Goal: Information Seeking & Learning: Learn about a topic

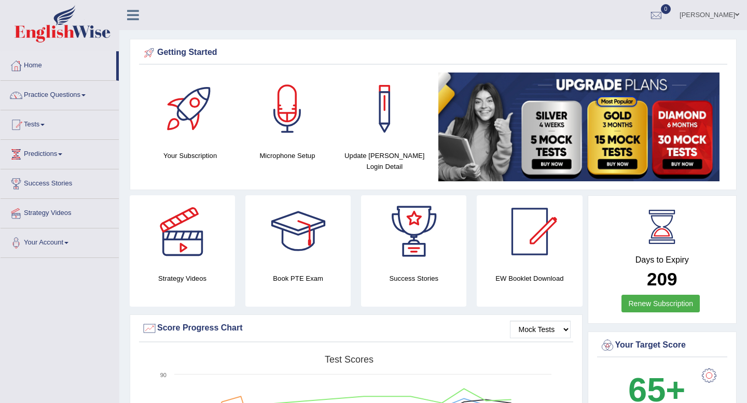
click at [211, 239] on div at bounding box center [182, 231] width 73 height 73
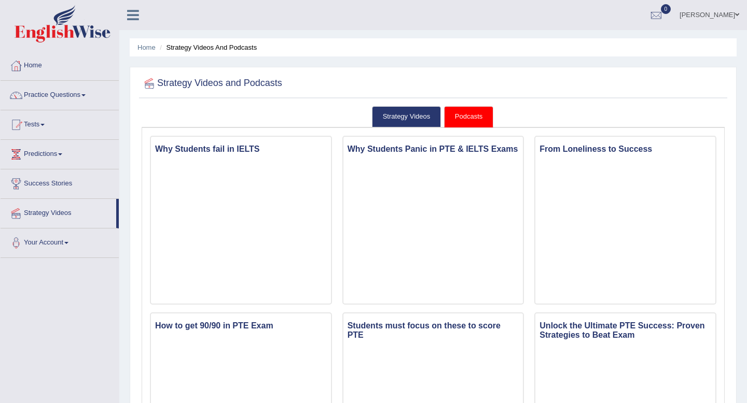
click at [50, 92] on link "Practice Questions" at bounding box center [60, 94] width 118 height 26
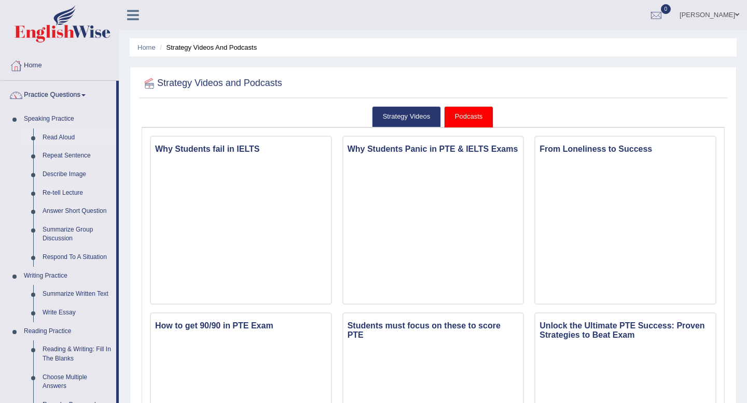
click at [52, 135] on link "Read Aloud" at bounding box center [77, 138] width 78 height 19
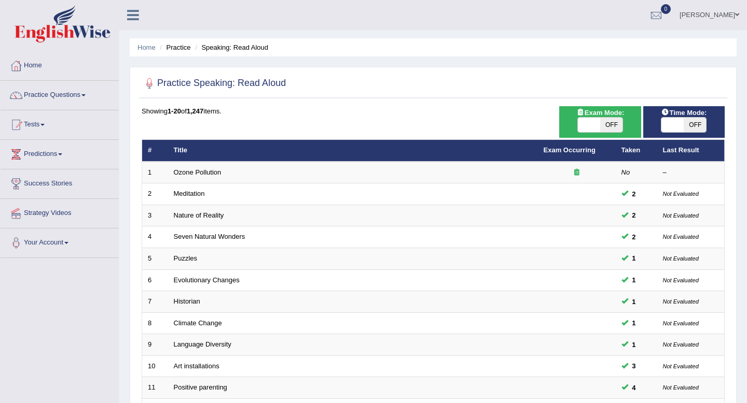
click at [694, 123] on span "OFF" at bounding box center [694, 125] width 22 height 15
checkbox input "true"
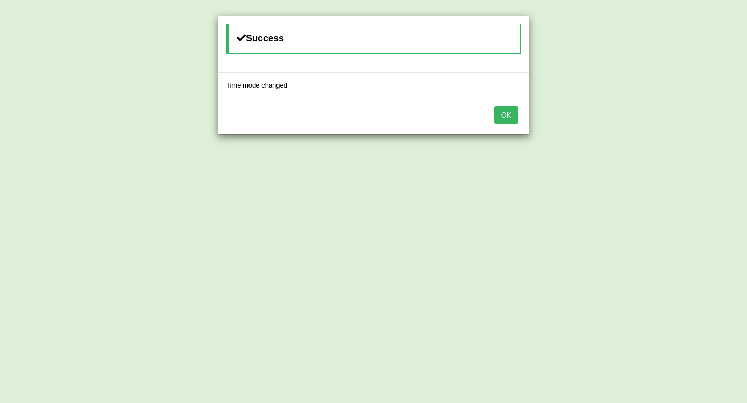
click at [499, 111] on button "OK" at bounding box center [506, 115] width 24 height 18
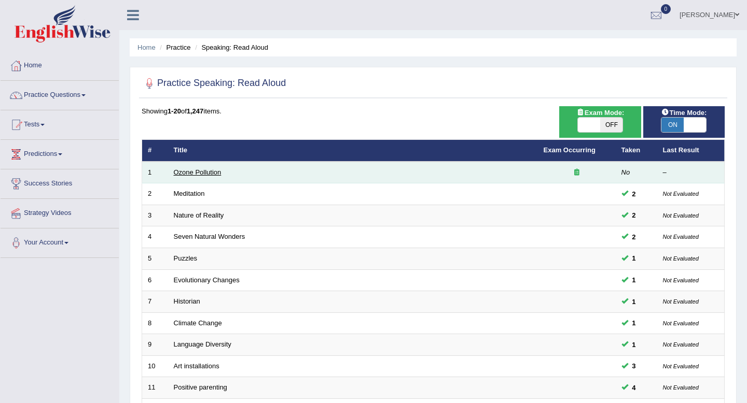
click at [213, 171] on link "Ozone Pollution" at bounding box center [198, 173] width 48 height 8
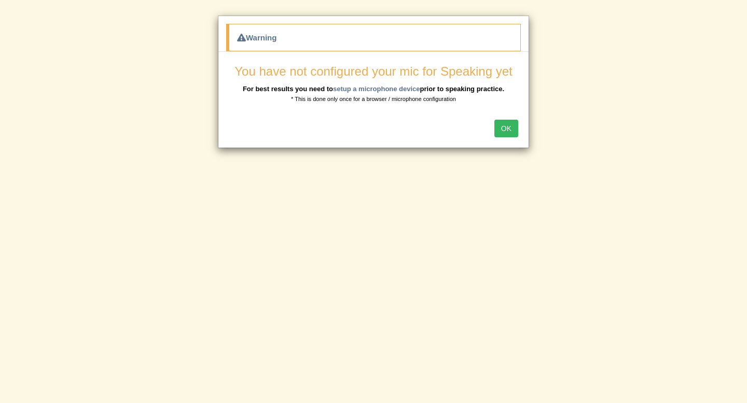
click at [507, 128] on button "OK" at bounding box center [506, 129] width 24 height 18
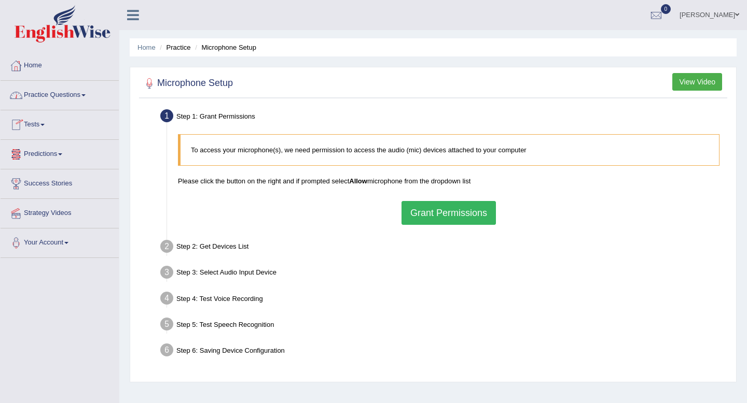
click at [470, 215] on button "Grant Permissions" at bounding box center [448, 213] width 94 height 24
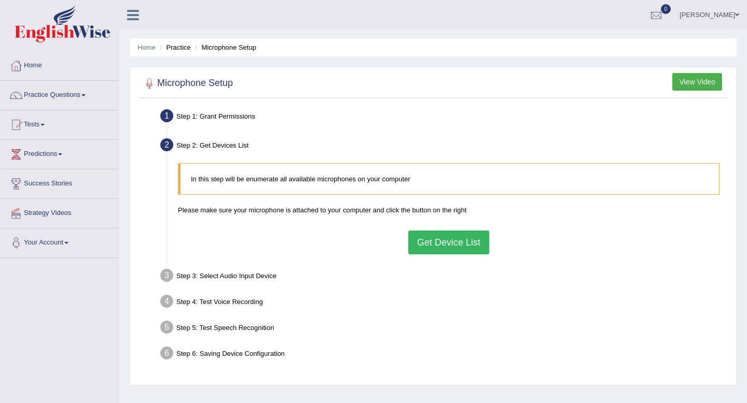
click at [448, 237] on button "Get Device List" at bounding box center [448, 243] width 81 height 24
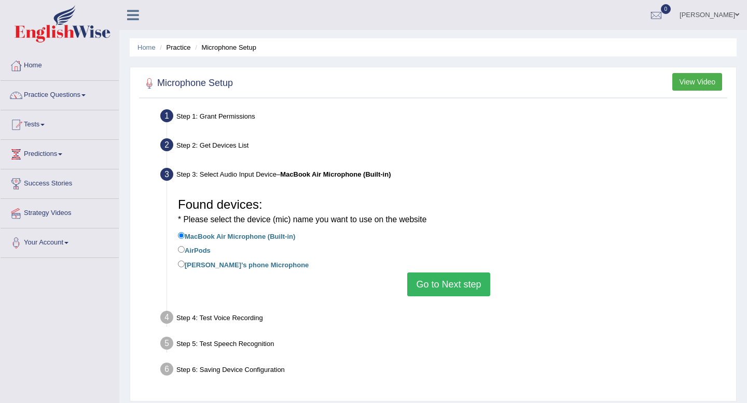
click at [199, 250] on label "AirPods" at bounding box center [194, 249] width 33 height 11
click at [185, 250] on input "AirPods" at bounding box center [181, 249] width 7 height 7
radio input "true"
click at [420, 279] on button "Go to Next step" at bounding box center [448, 285] width 82 height 24
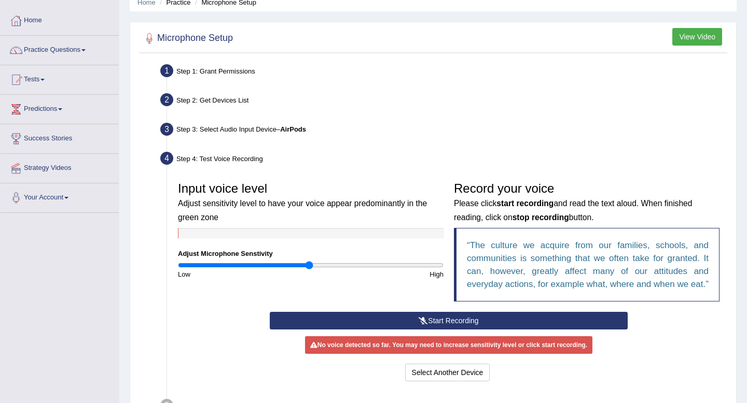
scroll to position [51, 0]
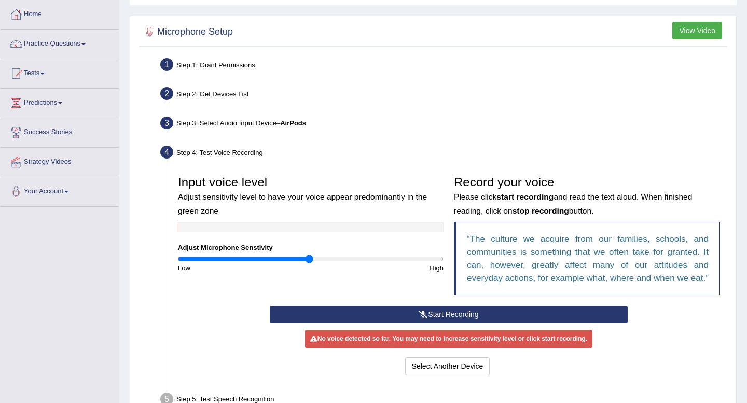
click at [389, 337] on div "Start Recording Stop Recording Note: Please listen to the recording till the en…" at bounding box center [448, 342] width 368 height 72
click at [389, 323] on button "Start Recording" at bounding box center [448, 315] width 357 height 18
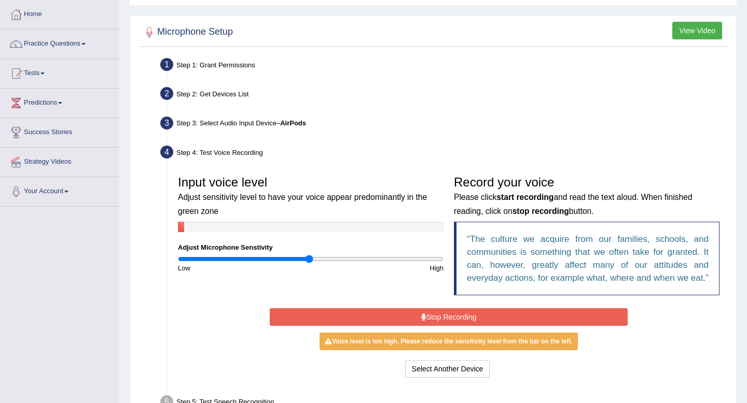
click at [389, 323] on button "Stop Recording" at bounding box center [448, 318] width 357 height 18
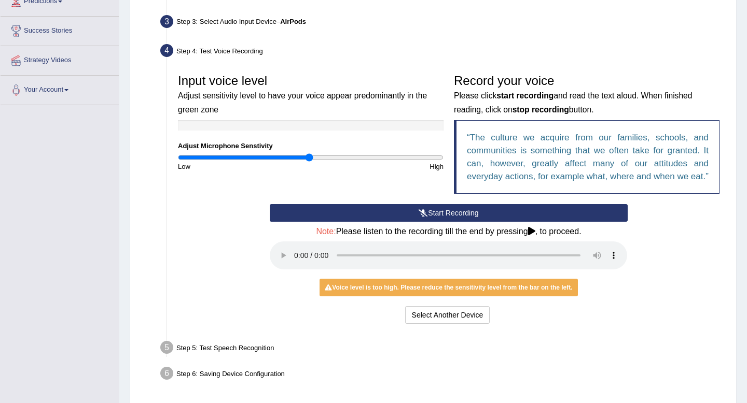
scroll to position [161, 0]
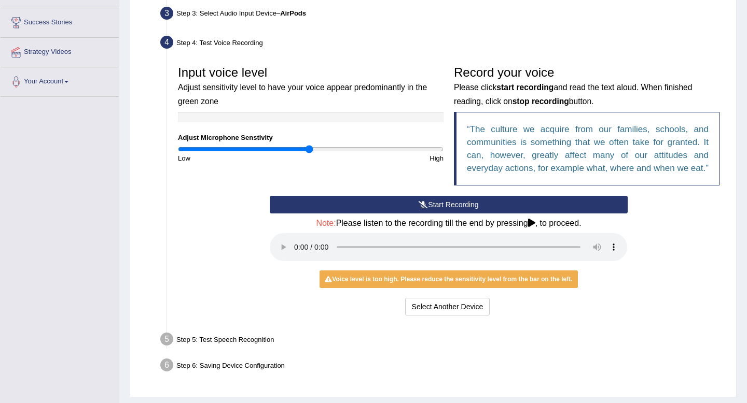
click at [419, 212] on button "Start Recording" at bounding box center [448, 205] width 357 height 18
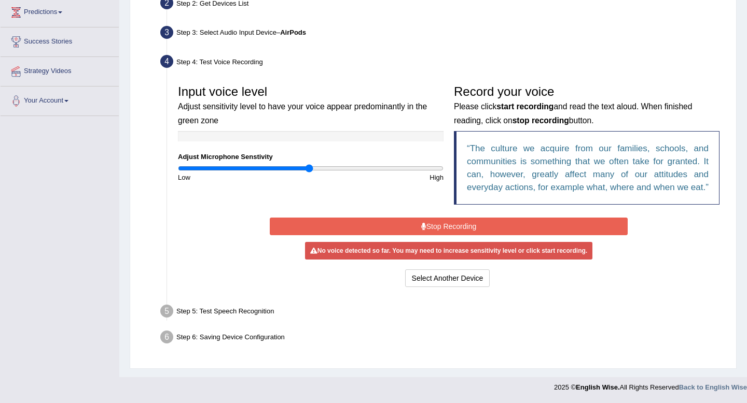
scroll to position [155, 0]
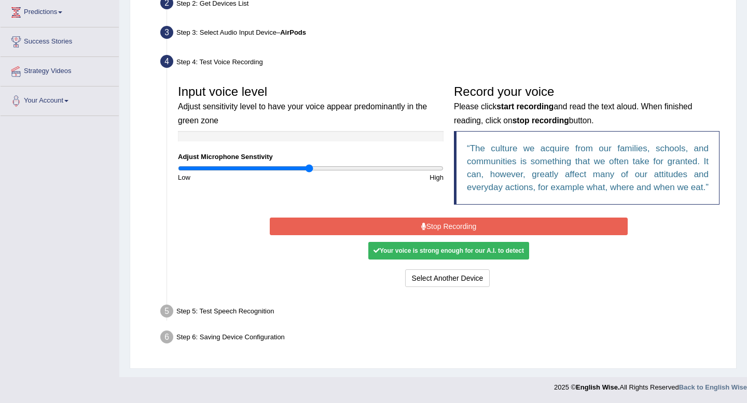
click at [422, 222] on button "Stop Recording" at bounding box center [448, 227] width 357 height 18
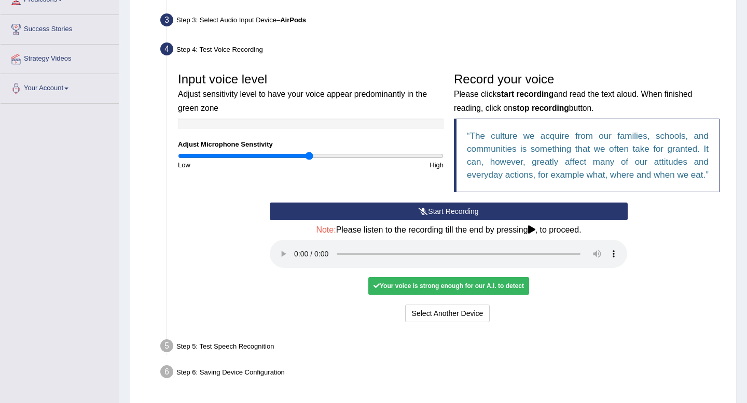
click at [454, 295] on div "Your voice is strong enough for our A.I. to detect" at bounding box center [448, 286] width 161 height 18
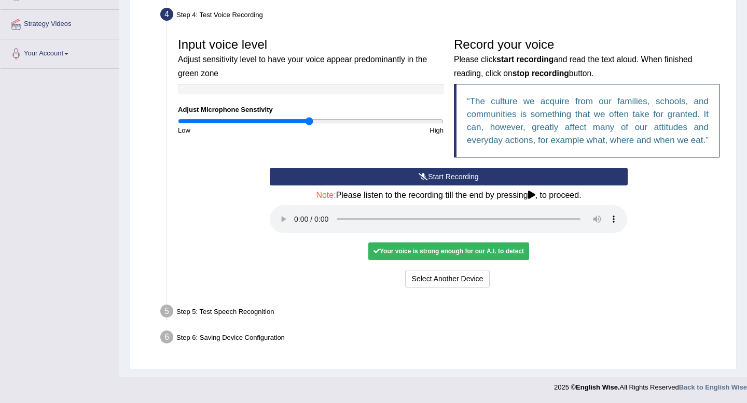
click at [461, 253] on div "Your voice is strong enough for our A.I. to detect" at bounding box center [448, 252] width 161 height 18
click at [261, 314] on div "Step 5: Test Speech Recognition" at bounding box center [444, 313] width 576 height 23
click at [447, 283] on button "Select Another Device" at bounding box center [447, 279] width 85 height 18
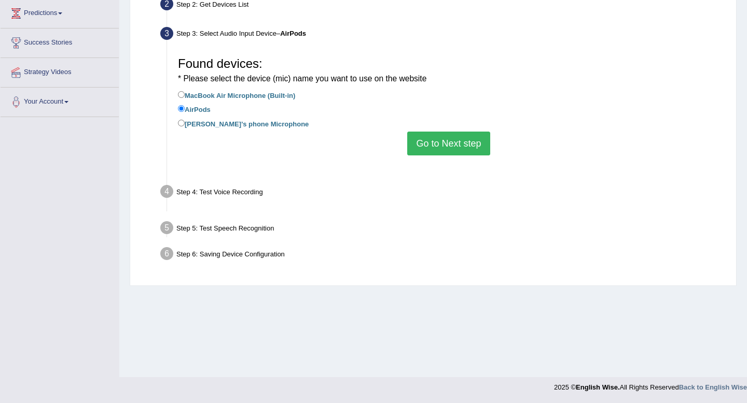
scroll to position [141, 0]
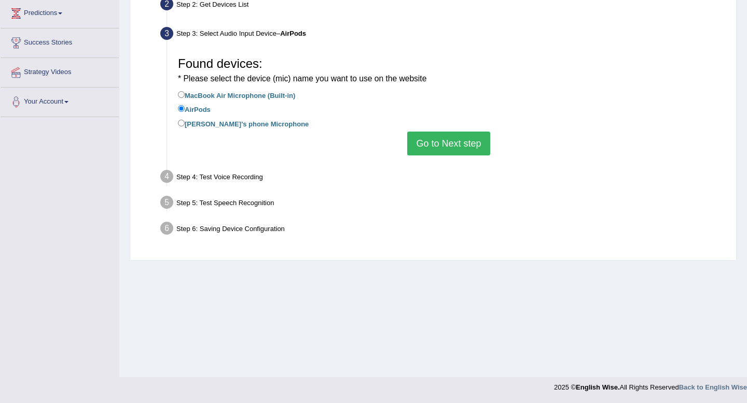
click at [436, 147] on button "Go to Next step" at bounding box center [448, 144] width 82 height 24
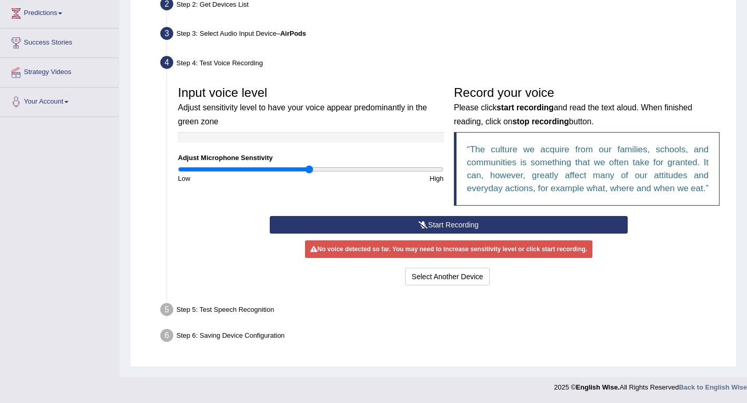
click at [222, 323] on div "Step 5: Test Speech Recognition" at bounding box center [444, 311] width 576 height 23
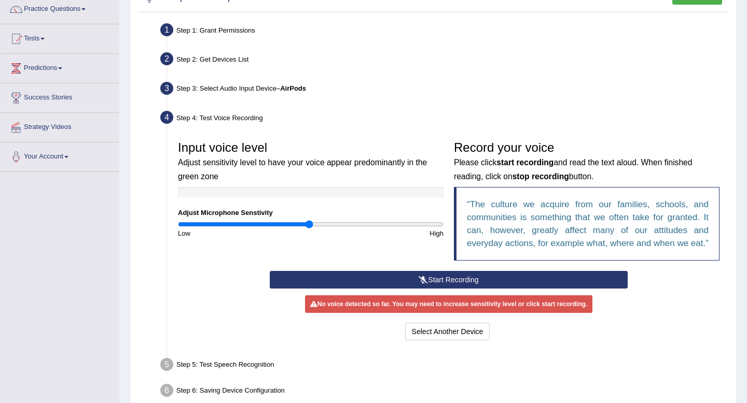
scroll to position [0, 0]
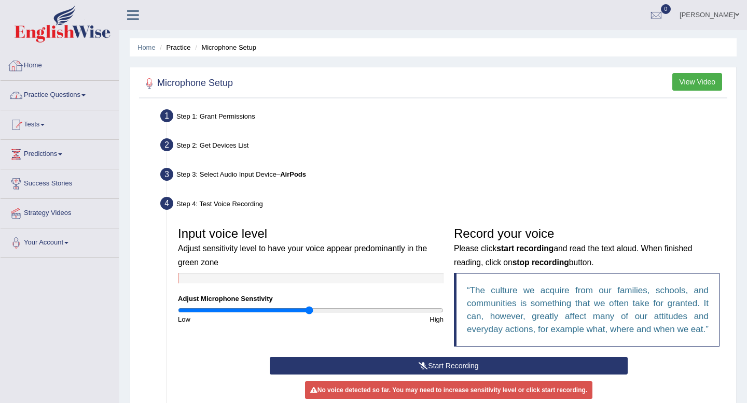
click at [61, 92] on link "Practice Questions" at bounding box center [60, 94] width 118 height 26
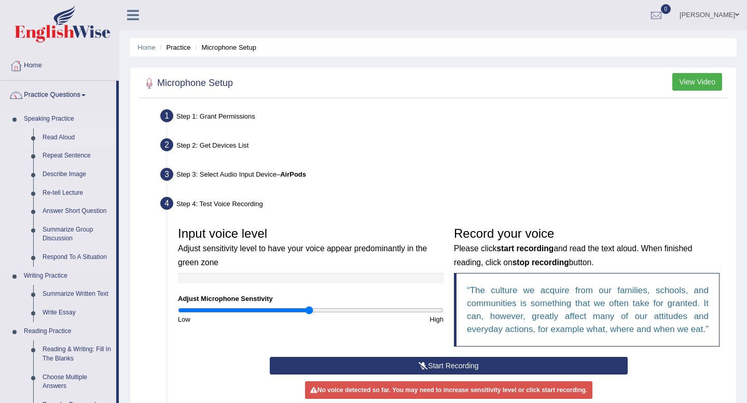
click at [58, 142] on link "Read Aloud" at bounding box center [77, 138] width 78 height 19
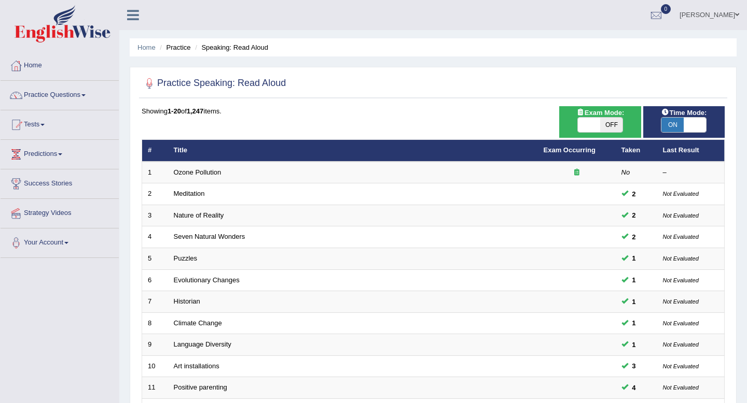
click at [68, 95] on link "Practice Questions" at bounding box center [60, 94] width 118 height 26
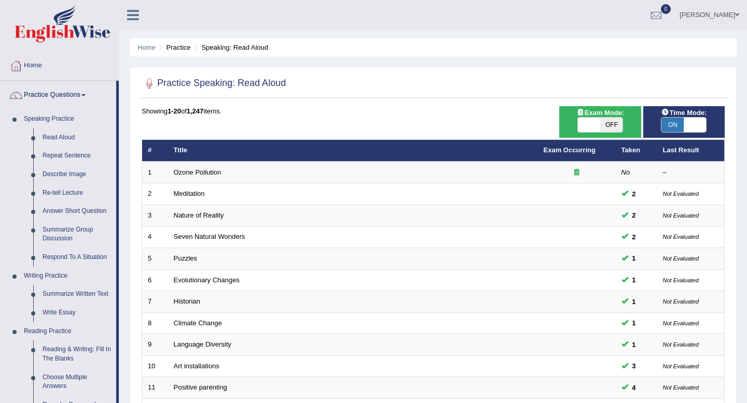
scroll to position [37, 0]
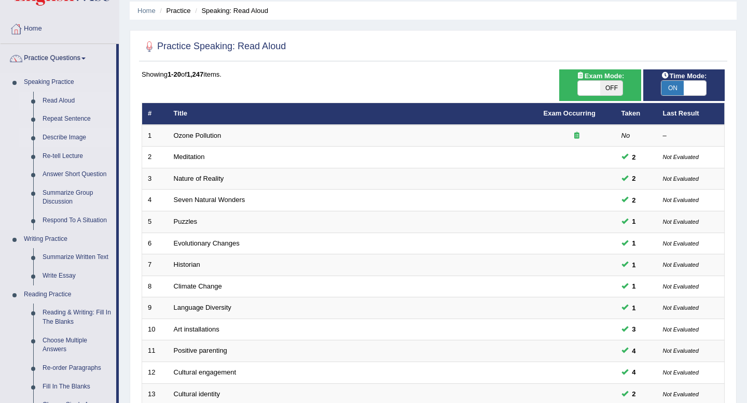
click at [71, 135] on link "Describe Image" at bounding box center [77, 138] width 78 height 19
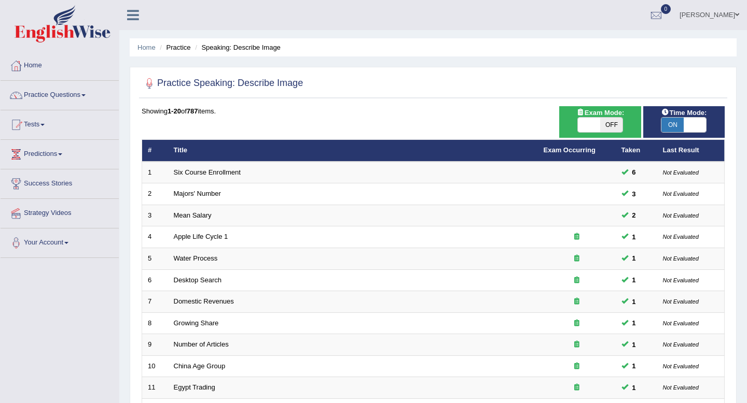
click at [66, 90] on link "Practice Questions" at bounding box center [60, 94] width 118 height 26
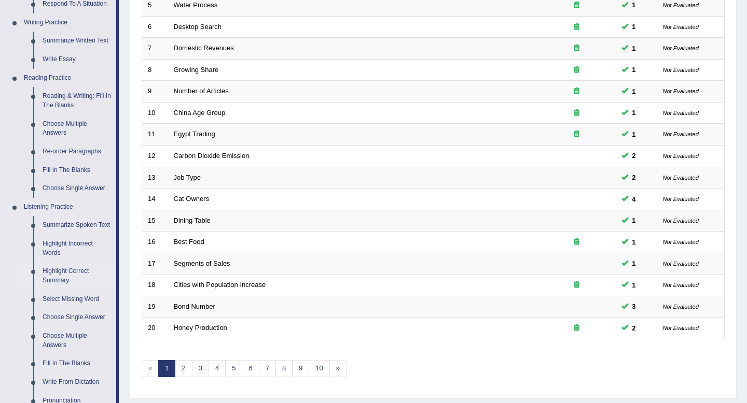
scroll to position [374, 0]
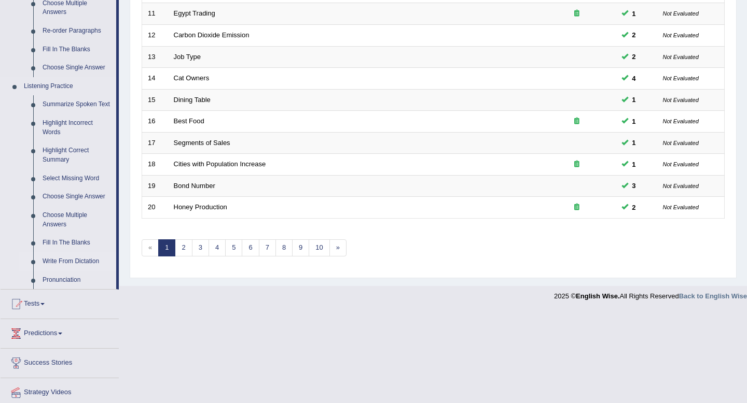
click at [59, 271] on link "Write From Dictation" at bounding box center [77, 262] width 78 height 19
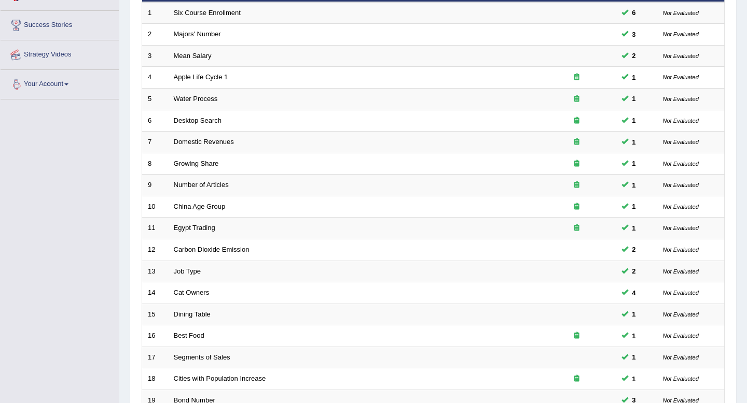
scroll to position [261, 0]
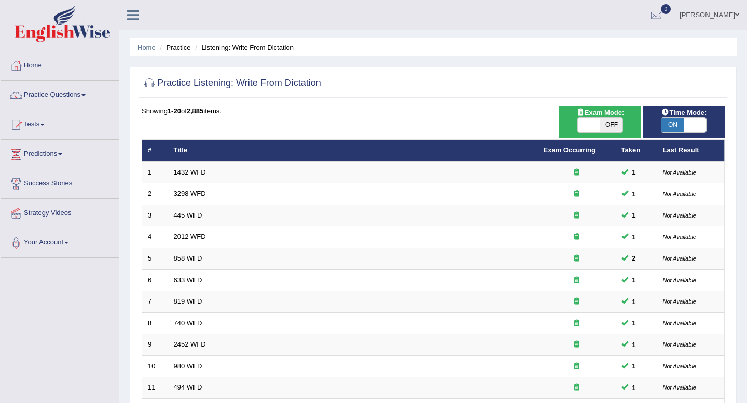
scroll to position [283, 0]
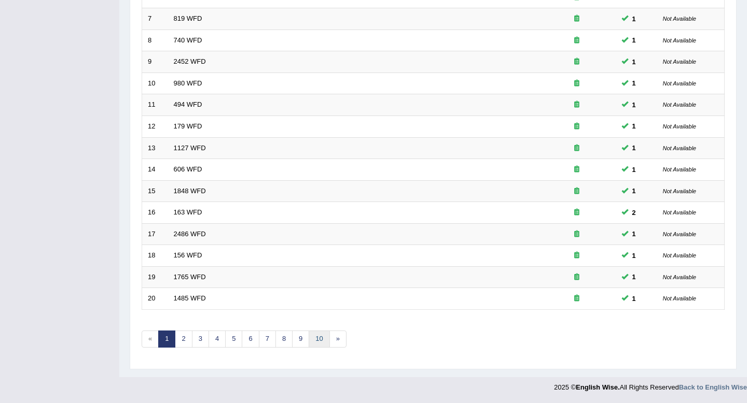
click at [312, 335] on link "10" at bounding box center [319, 339] width 21 height 17
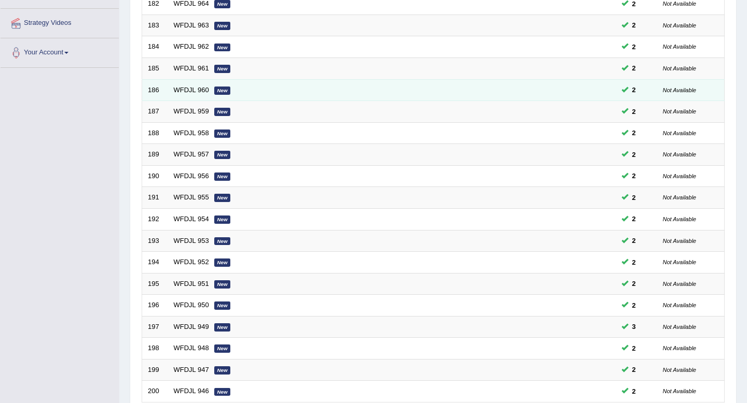
scroll to position [283, 0]
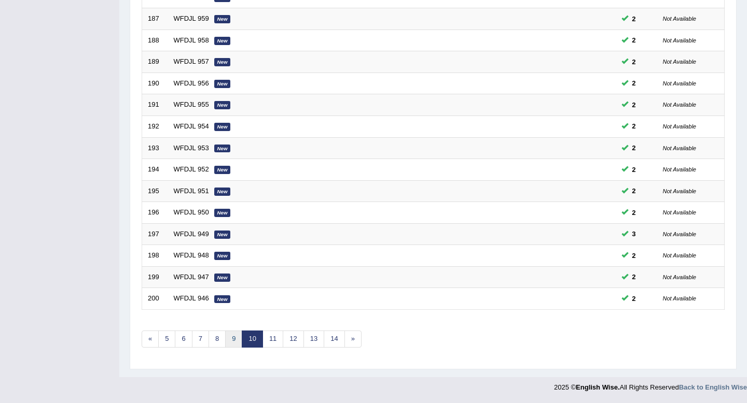
click at [233, 340] on link "9" at bounding box center [233, 339] width 17 height 17
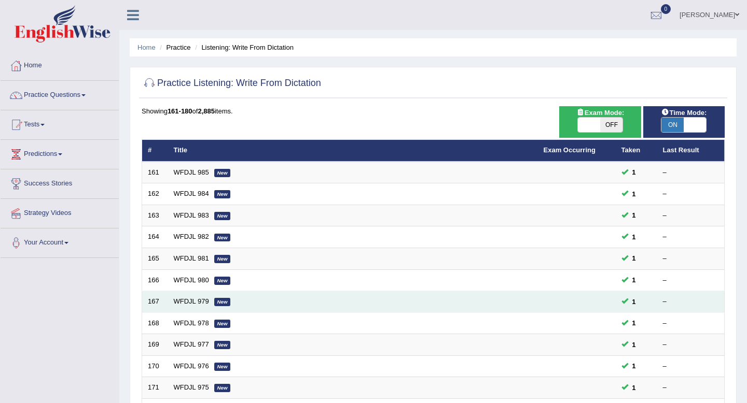
click at [223, 295] on td "WFDJL 979 New" at bounding box center [353, 302] width 370 height 22
click at [200, 300] on link "WFDJL 979" at bounding box center [191, 302] width 35 height 8
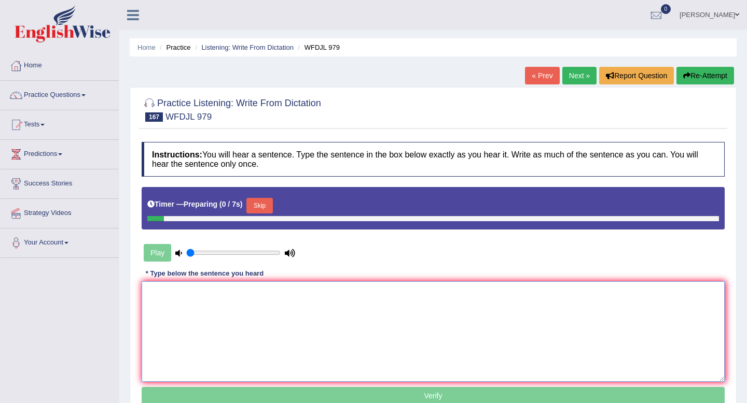
click at [253, 320] on textarea at bounding box center [433, 332] width 583 height 101
type textarea "t"
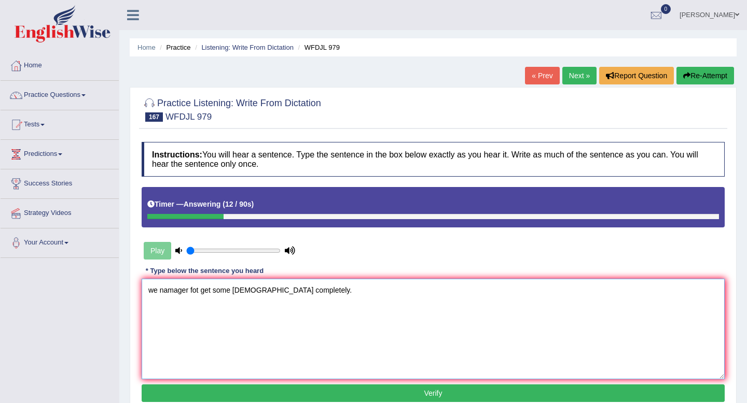
drag, startPoint x: 160, startPoint y: 292, endPoint x: 88, endPoint y: 285, distance: 72.0
click at [88, 285] on div "Toggle navigation Home Practice Questions Speaking Practice Read Aloud Repeat S…" at bounding box center [373, 269] width 747 height 539
drag, startPoint x: 254, startPoint y: 289, endPoint x: 232, endPoint y: 289, distance: 21.8
click at [232, 289] on textarea "We We've have managed ger fot get some illeneses completely." at bounding box center [433, 329] width 583 height 101
click at [315, 290] on textarea "We We've have managed to get out some illeneses completely." at bounding box center [433, 329] width 583 height 101
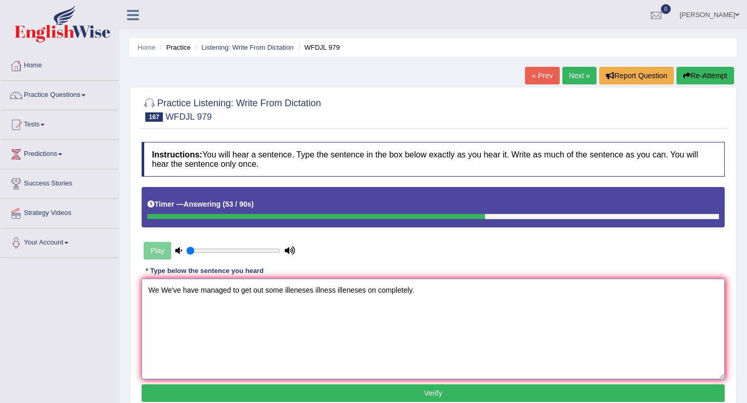
click at [285, 286] on textarea "We We've have managed to get out some illeneses illness illeneses on completely." at bounding box center [433, 329] width 583 height 101
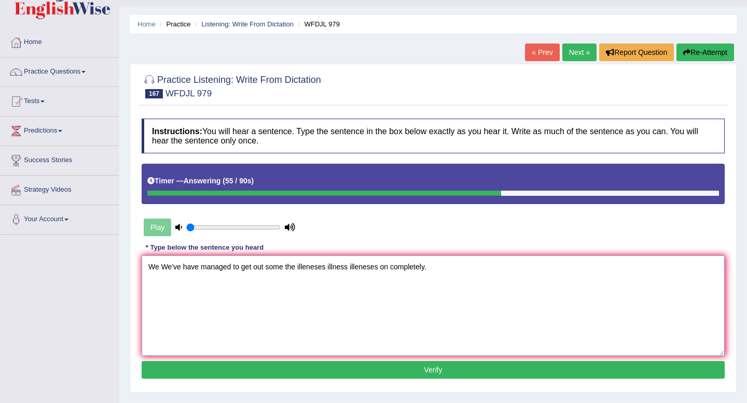
scroll to position [29, 0]
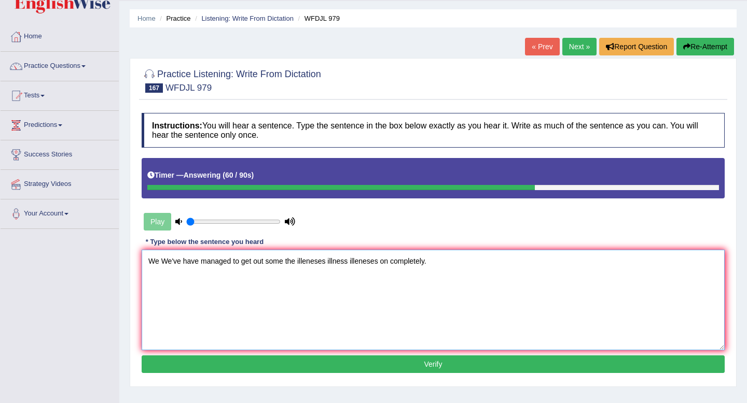
click at [231, 257] on textarea "We We've have managed to get out some the illeneses illness illeneses on comple…" at bounding box center [433, 300] width 583 height 101
type textarea "We We've have managed manage to get out some the illeneses illness illeneses on…"
click at [236, 359] on button "Verify" at bounding box center [433, 365] width 583 height 18
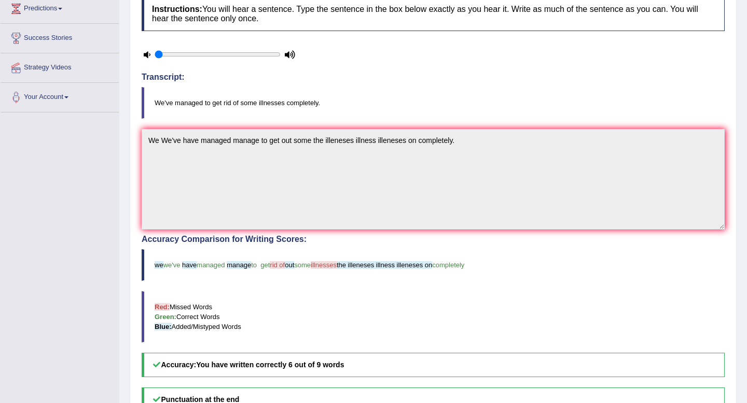
scroll to position [0, 0]
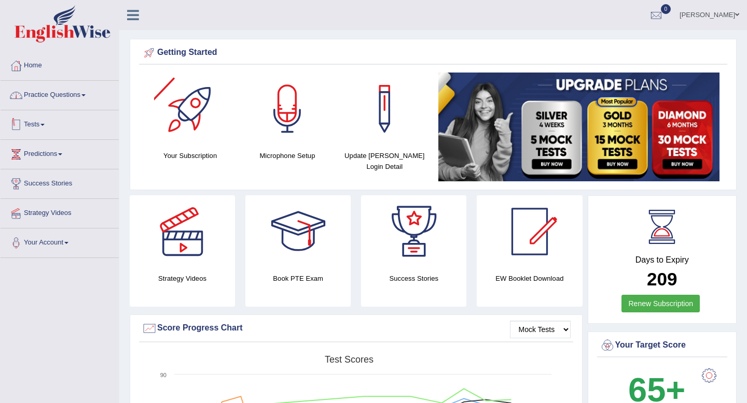
click at [46, 103] on link "Practice Questions" at bounding box center [60, 94] width 118 height 26
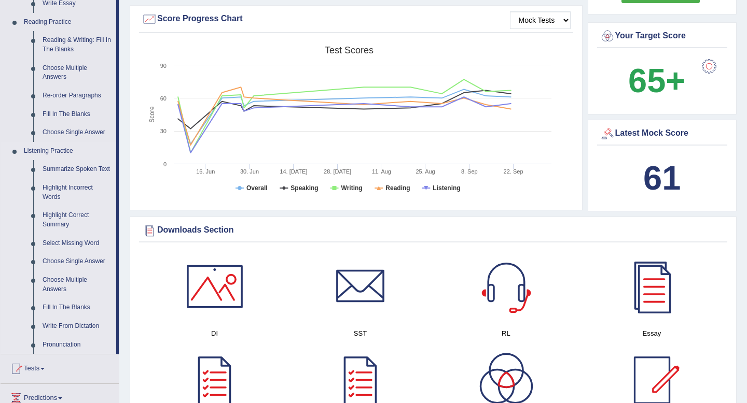
scroll to position [333, 0]
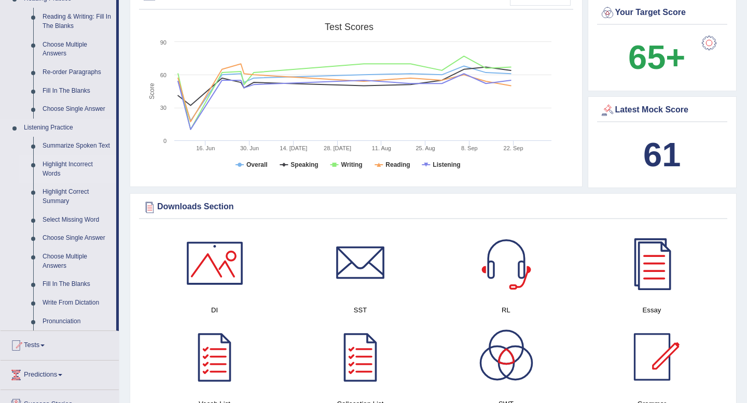
click at [61, 175] on link "Highlight Incorrect Words" at bounding box center [77, 169] width 78 height 27
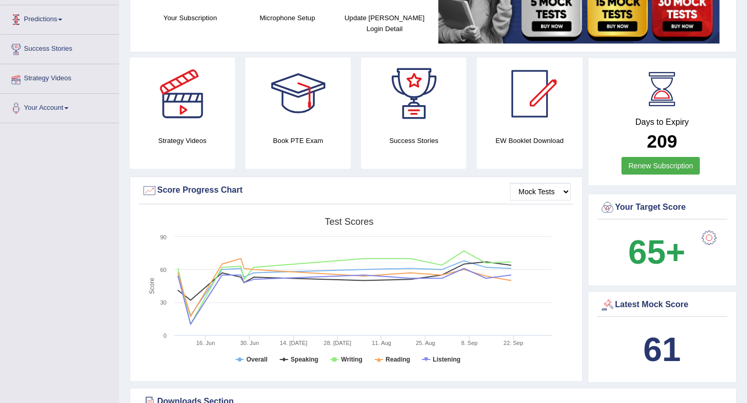
scroll to position [240, 0]
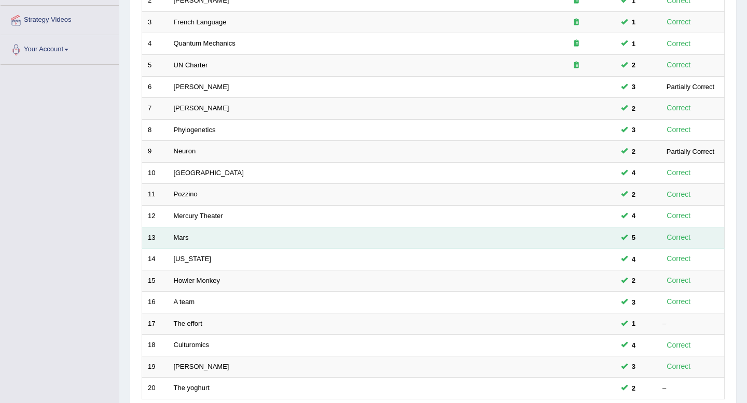
scroll to position [283, 0]
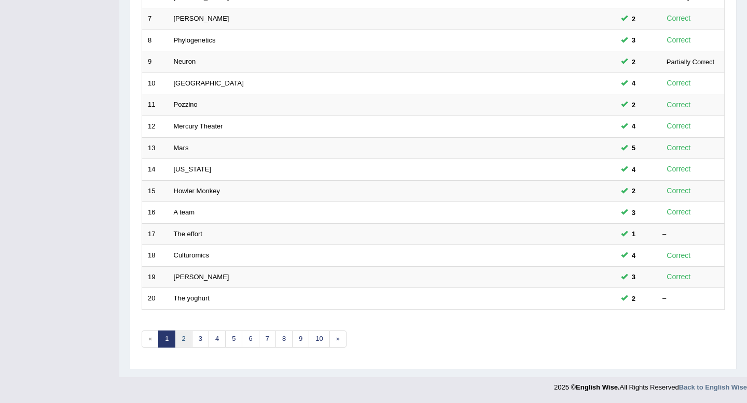
click at [186, 339] on link "2" at bounding box center [183, 339] width 17 height 17
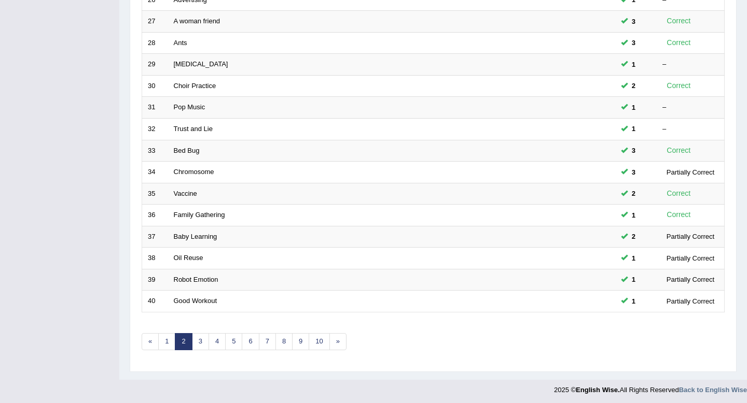
scroll to position [283, 0]
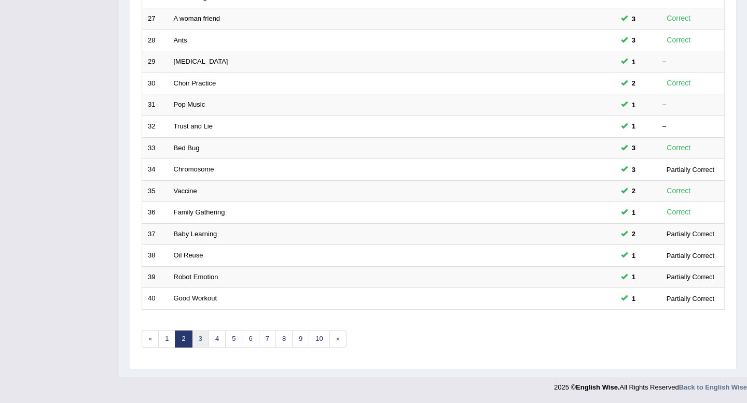
click at [199, 341] on link "3" at bounding box center [200, 339] width 17 height 17
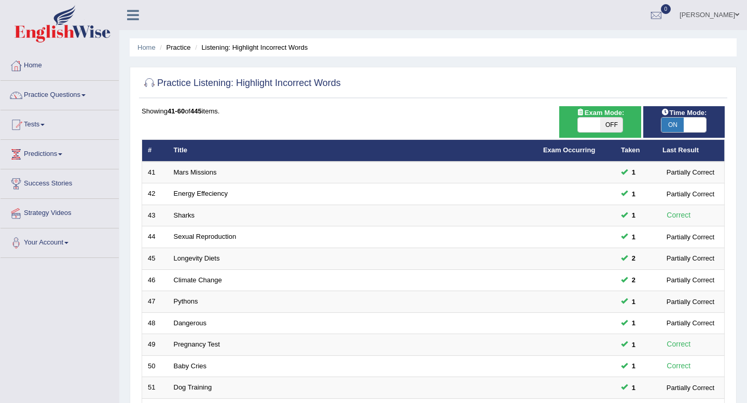
scroll to position [283, 0]
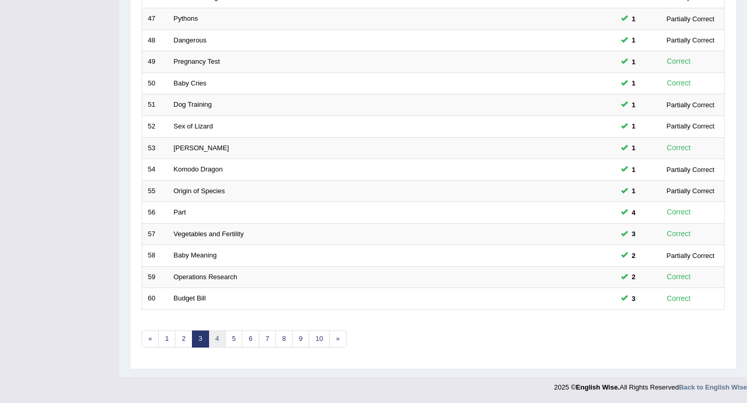
click at [218, 339] on link "4" at bounding box center [216, 339] width 17 height 17
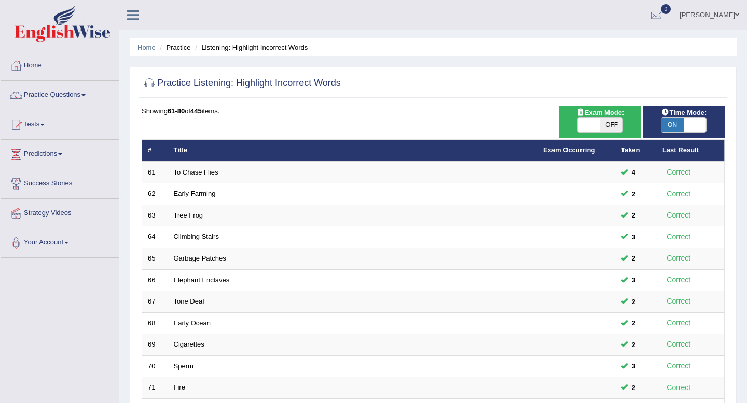
scroll to position [283, 0]
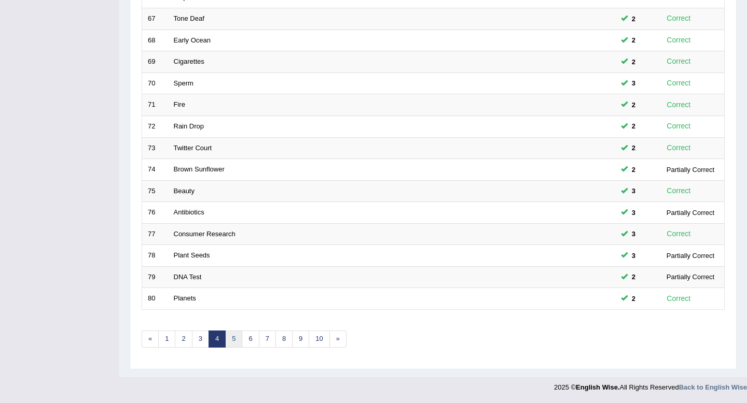
click at [230, 341] on link "5" at bounding box center [233, 339] width 17 height 17
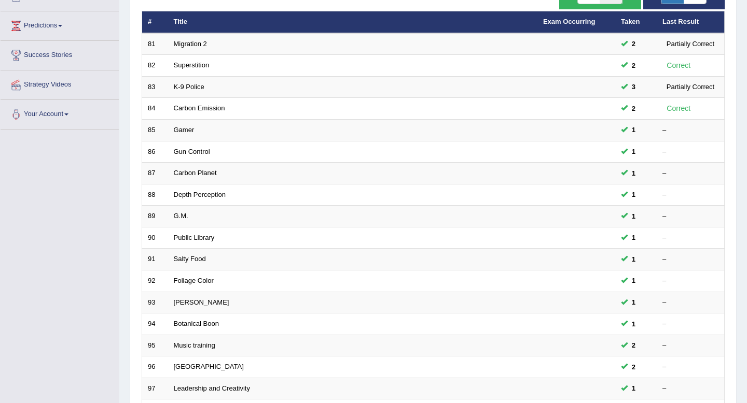
scroll to position [283, 0]
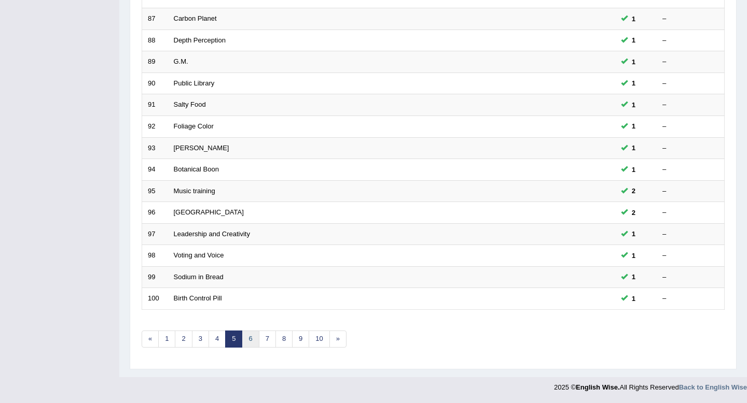
click at [246, 341] on link "6" at bounding box center [250, 339] width 17 height 17
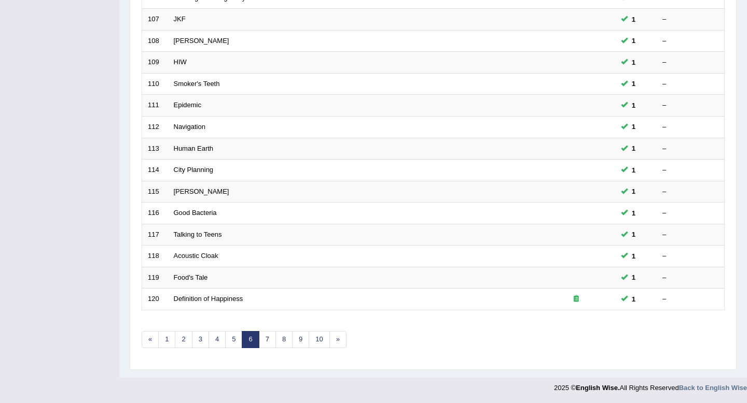
scroll to position [283, 0]
click at [265, 340] on link "7" at bounding box center [267, 339] width 17 height 17
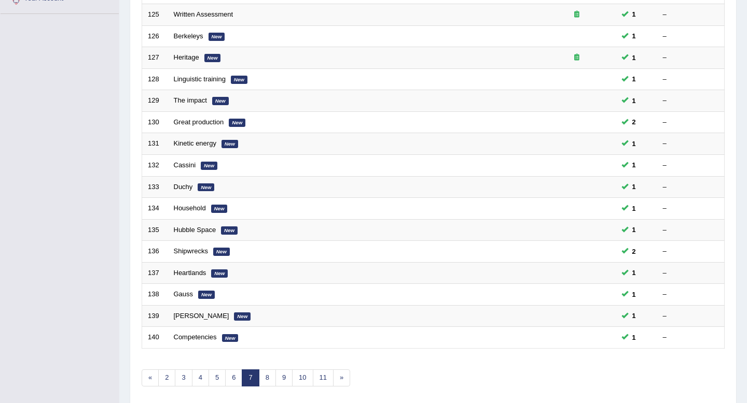
scroll to position [283, 0]
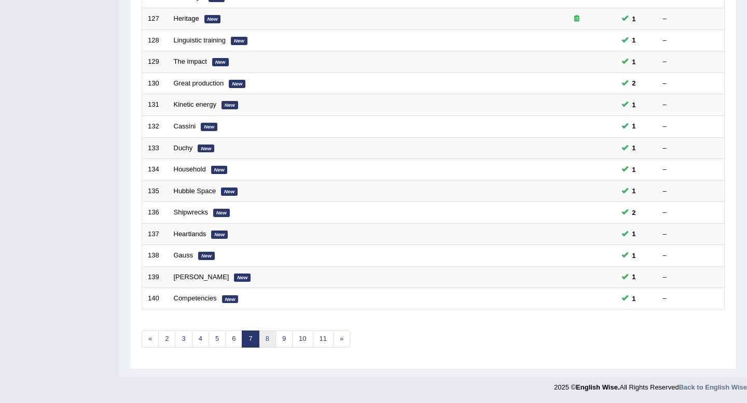
click at [267, 338] on link "8" at bounding box center [267, 339] width 17 height 17
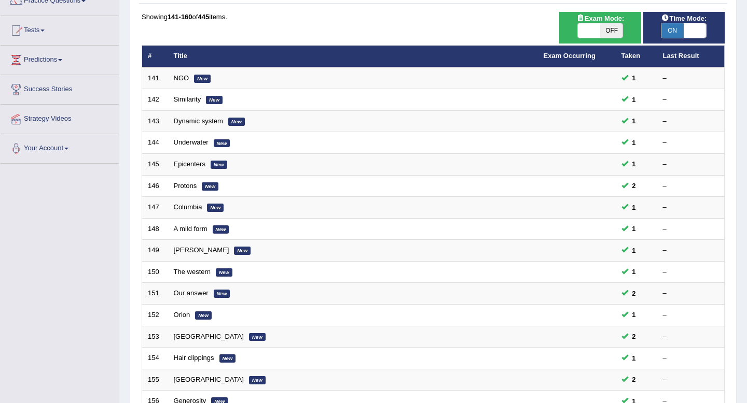
scroll to position [283, 0]
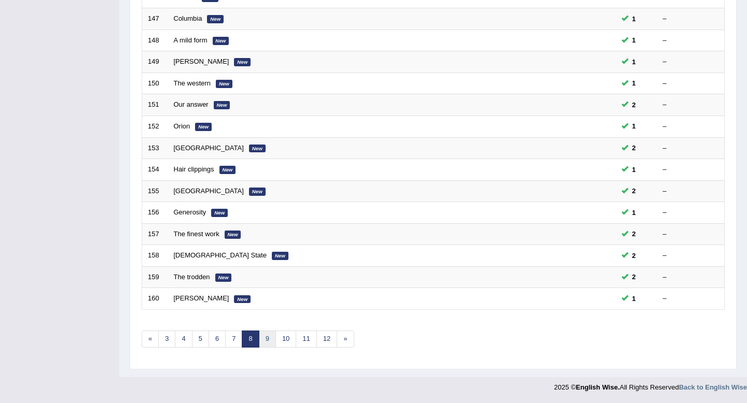
click at [267, 339] on link "9" at bounding box center [267, 339] width 17 height 17
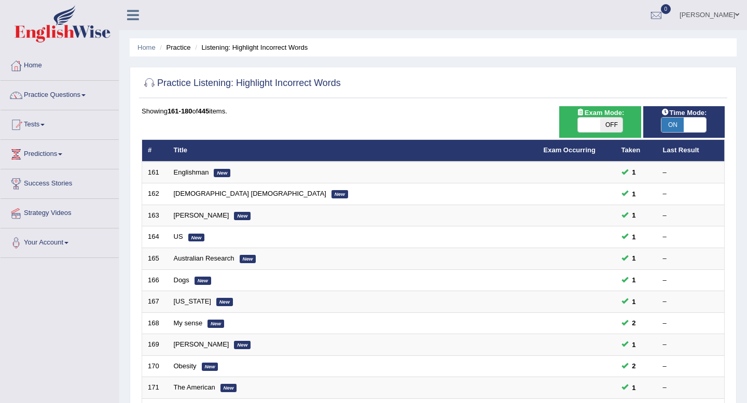
scroll to position [283, 0]
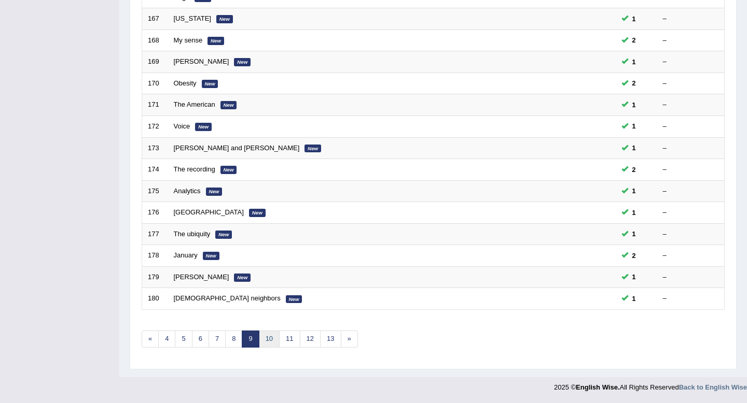
click at [268, 342] on link "10" at bounding box center [269, 339] width 21 height 17
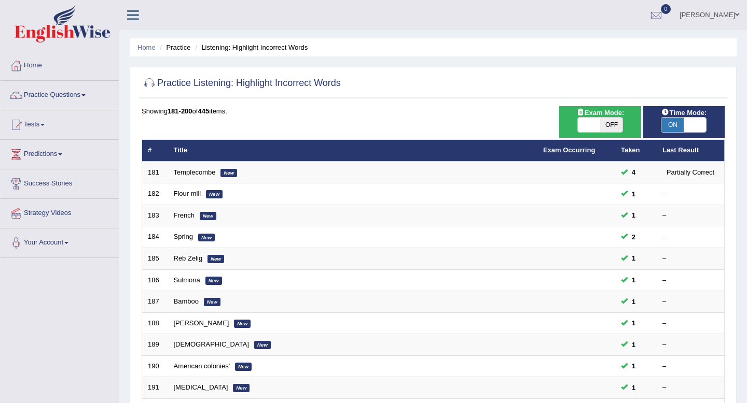
scroll to position [283, 0]
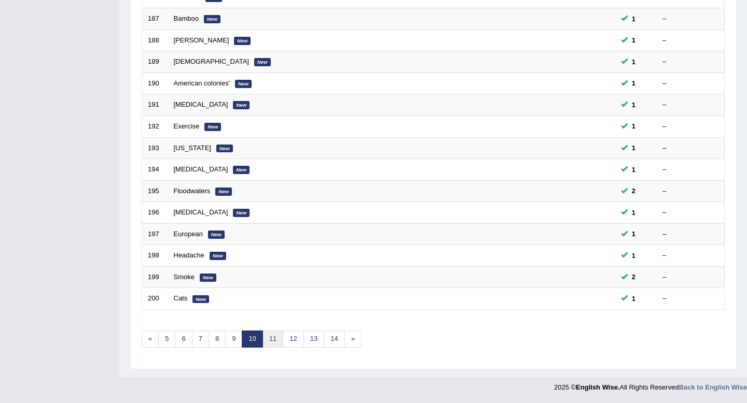
click at [274, 342] on link "11" at bounding box center [272, 339] width 21 height 17
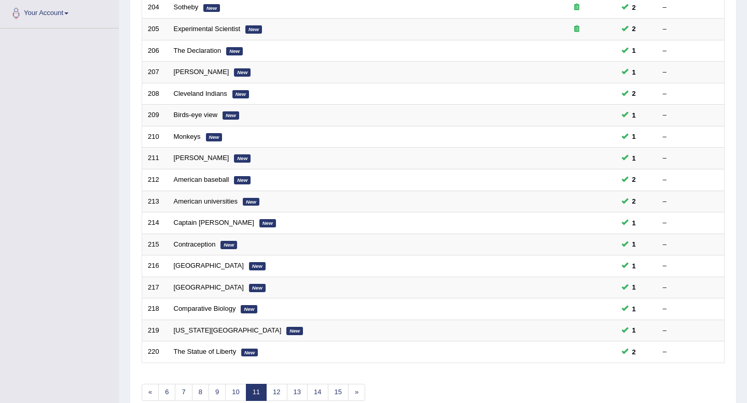
scroll to position [283, 0]
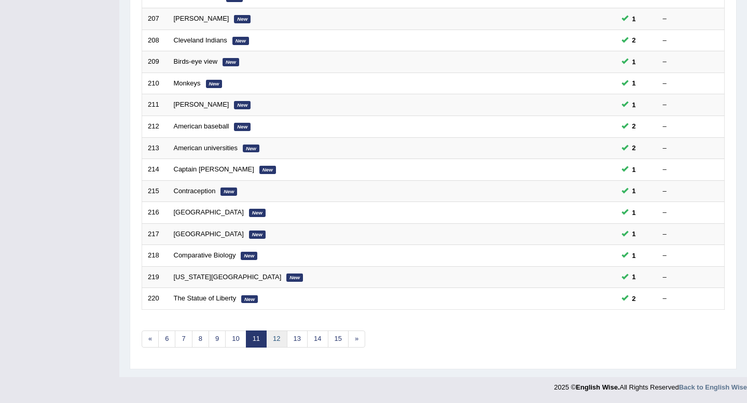
click at [279, 341] on link "12" at bounding box center [276, 339] width 21 height 17
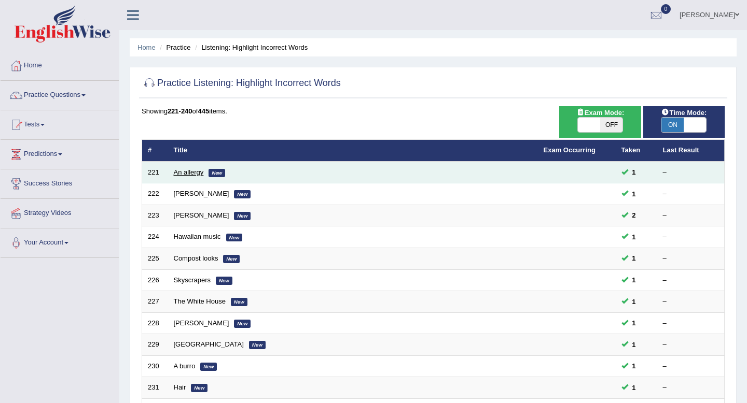
click at [192, 175] on link "An allergy" at bounding box center [189, 173] width 30 height 8
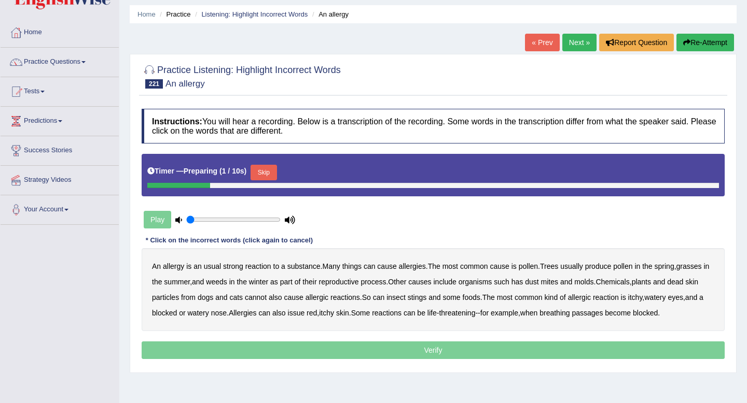
scroll to position [34, 0]
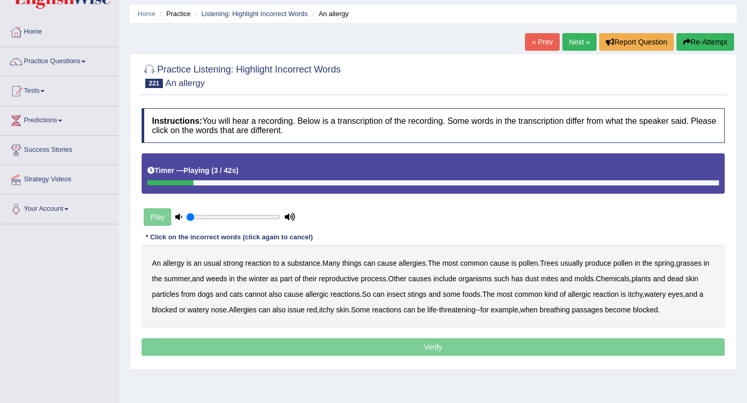
click at [307, 263] on b "substance" at bounding box center [303, 263] width 33 height 8
click at [301, 262] on b "substance" at bounding box center [303, 263] width 33 height 8
click at [268, 282] on b "winter" at bounding box center [258, 279] width 19 height 8
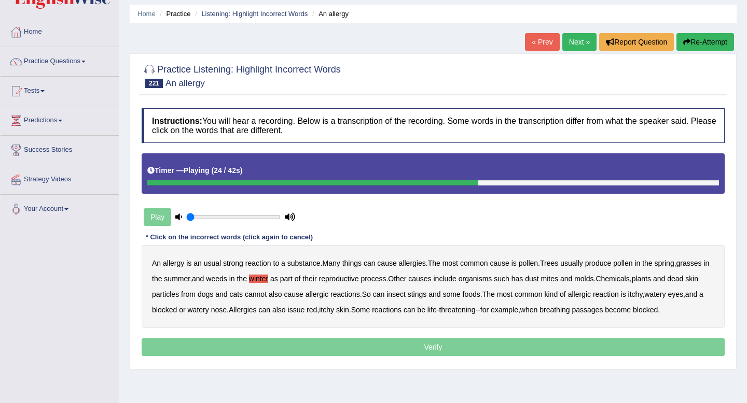
click at [267, 295] on b "cannot" at bounding box center [256, 294] width 22 height 8
click at [305, 312] on b "issue" at bounding box center [296, 310] width 17 height 8
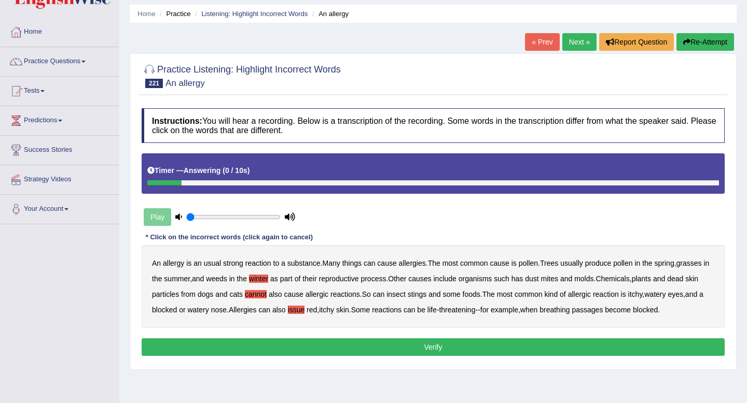
click at [452, 352] on button "Verify" at bounding box center [433, 348] width 583 height 18
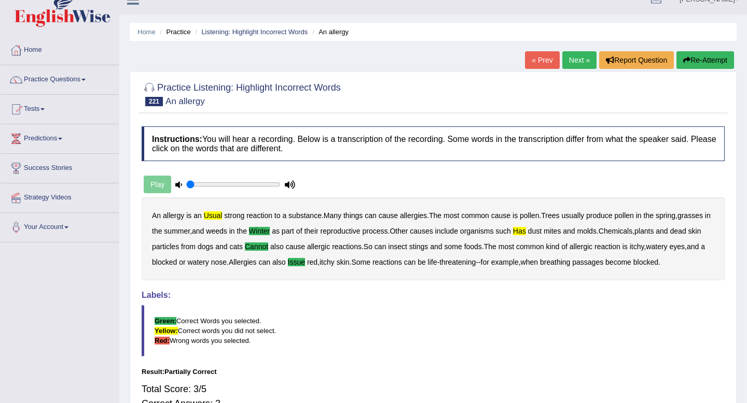
scroll to position [0, 0]
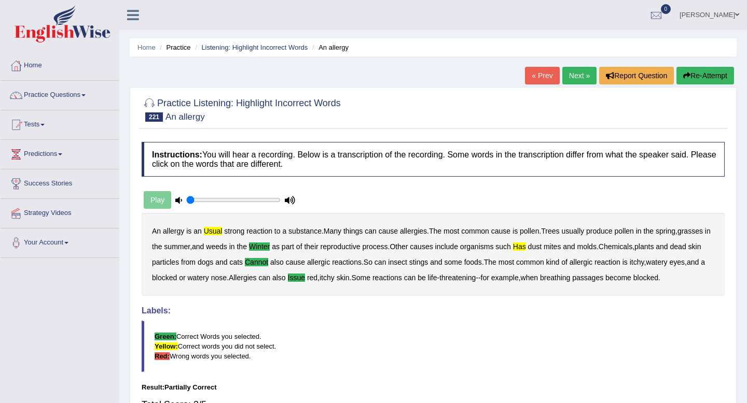
click at [573, 79] on link "Next »" at bounding box center [579, 76] width 34 height 18
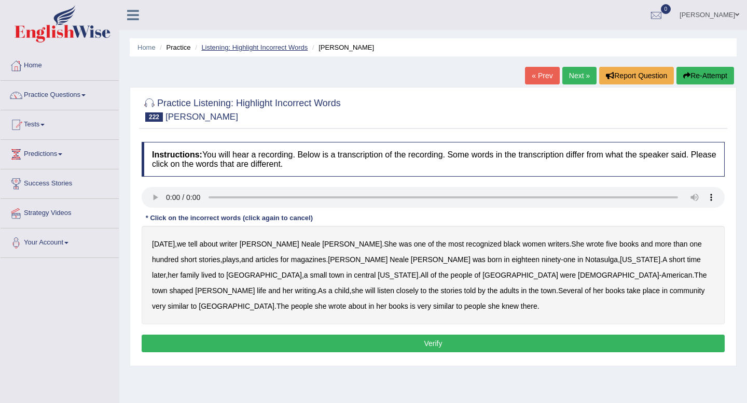
click at [239, 50] on link "Listening: Highlight Incorrect Words" at bounding box center [254, 48] width 106 height 8
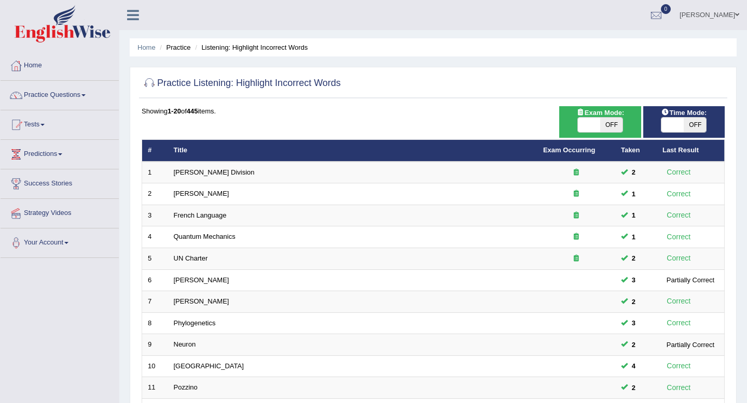
click at [697, 132] on span "OFF" at bounding box center [694, 125] width 22 height 15
checkbox input "true"
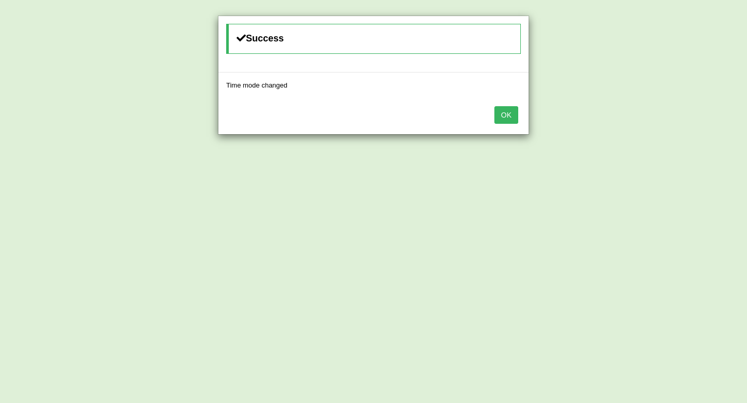
click at [505, 105] on div "OK" at bounding box center [373, 116] width 310 height 36
click at [506, 113] on button "OK" at bounding box center [506, 115] width 24 height 18
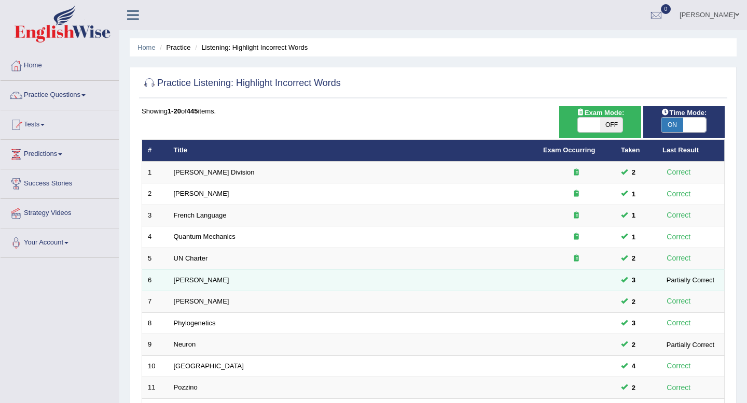
scroll to position [283, 0]
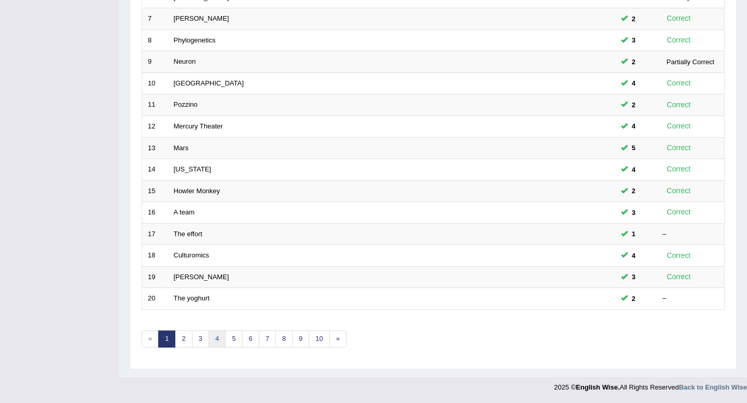
click at [215, 340] on link "4" at bounding box center [216, 339] width 17 height 17
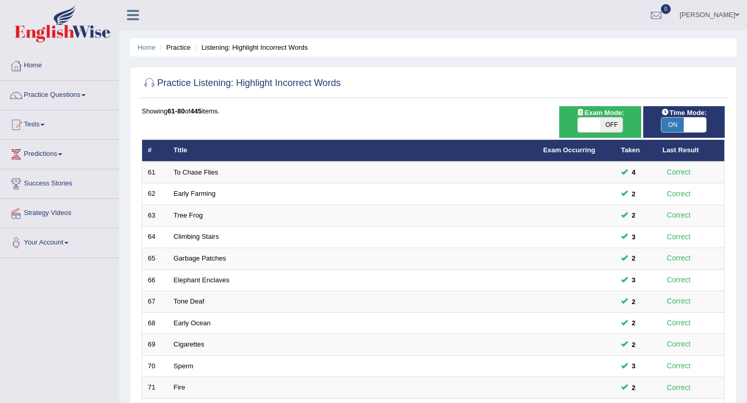
scroll to position [283, 0]
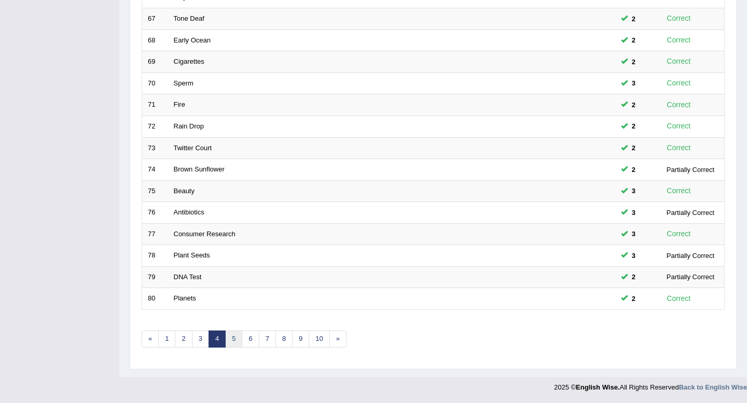
click at [233, 333] on link "5" at bounding box center [233, 339] width 17 height 17
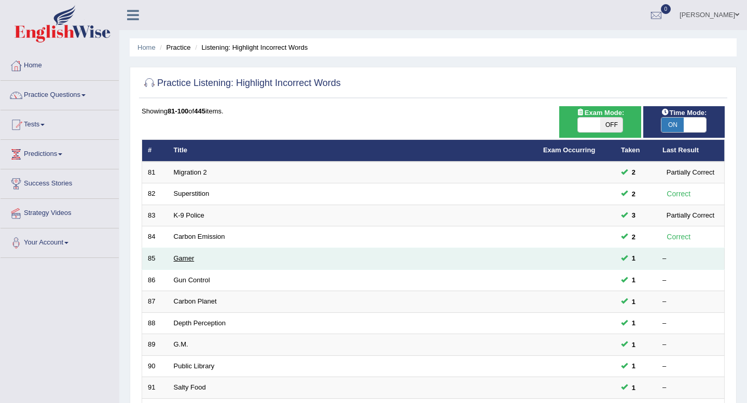
click at [183, 258] on link "Gamer" at bounding box center [184, 259] width 21 height 8
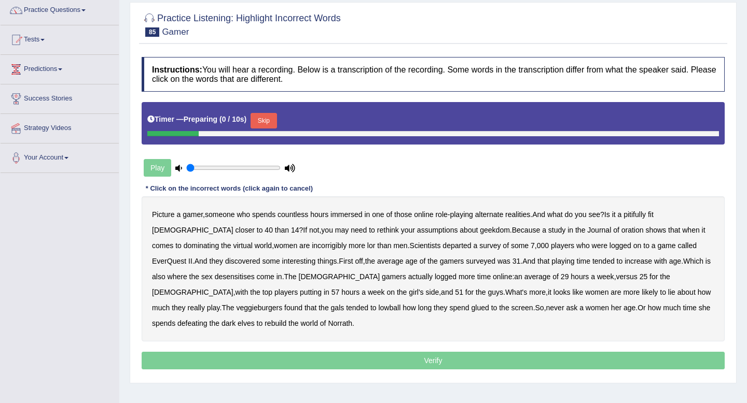
scroll to position [87, 0]
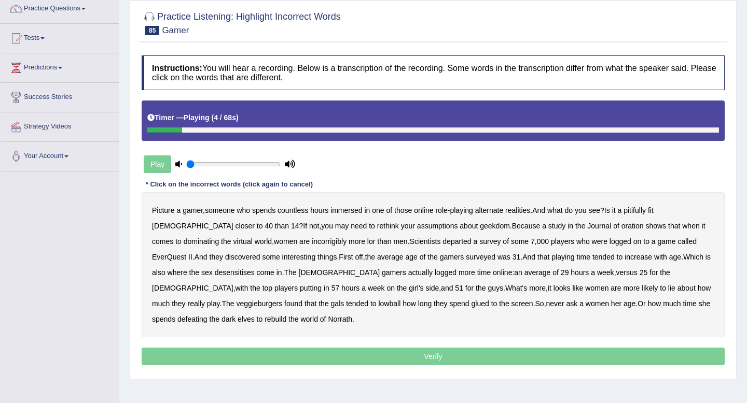
click at [357, 214] on b "immersed" at bounding box center [346, 210] width 32 height 8
click at [643, 209] on b "pitifully" at bounding box center [634, 210] width 22 height 8
click at [621, 228] on b "oration" at bounding box center [632, 226] width 22 height 8
click at [312, 242] on b "incorrigibly" at bounding box center [329, 241] width 35 height 8
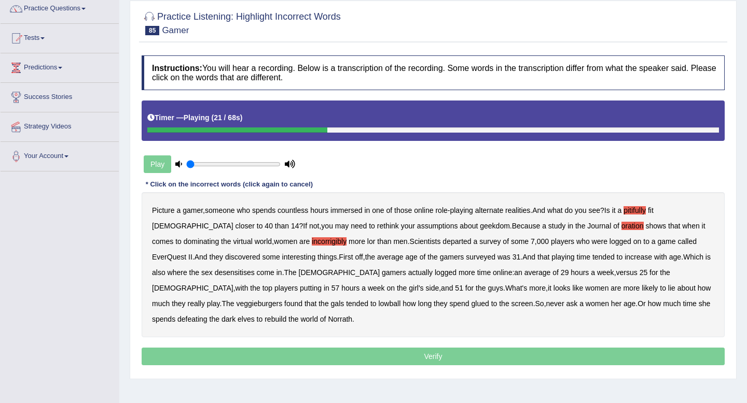
click at [442, 243] on b "departed" at bounding box center [456, 241] width 29 height 8
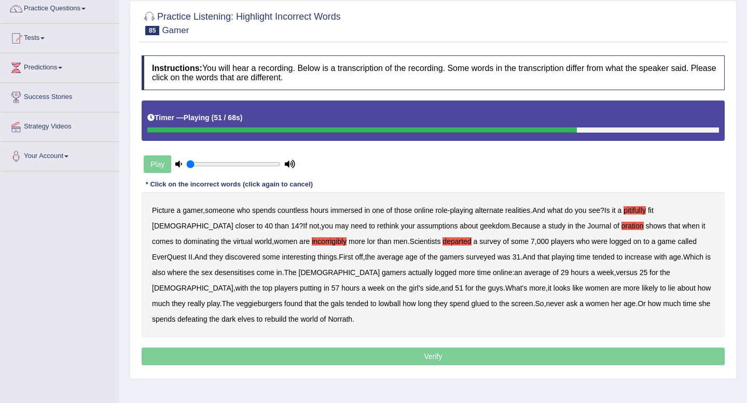
click at [282, 300] on b "veggieburgers" at bounding box center [259, 304] width 46 height 8
click at [344, 300] on b "gals" at bounding box center [337, 304] width 13 height 8
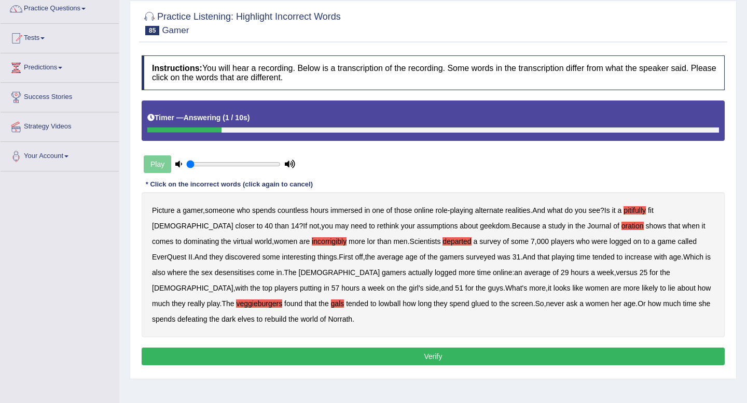
click at [310, 359] on button "Verify" at bounding box center [433, 357] width 583 height 18
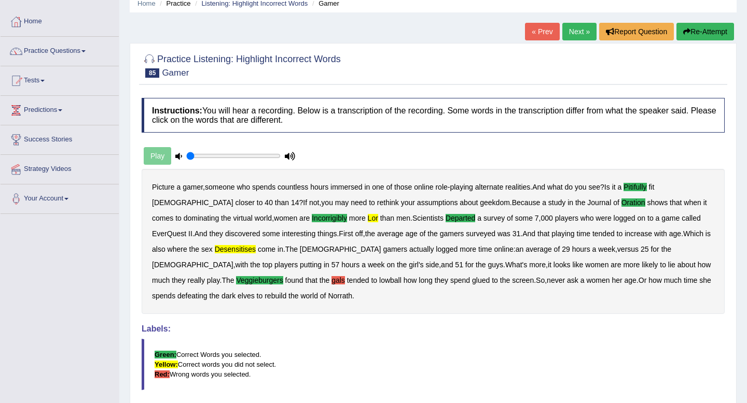
scroll to position [0, 0]
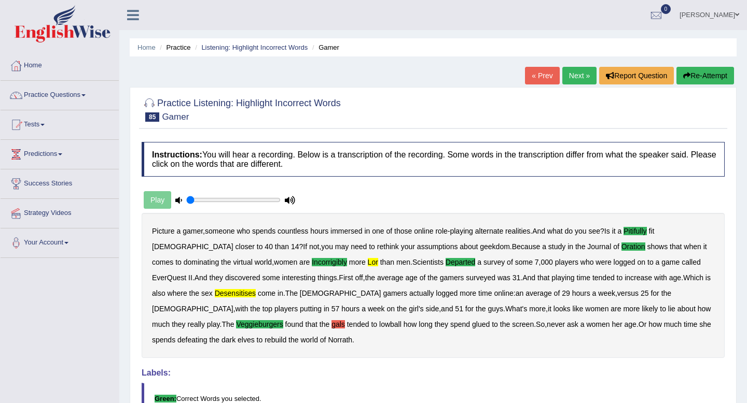
click at [707, 75] on button "Re-Attempt" at bounding box center [705, 76] width 58 height 18
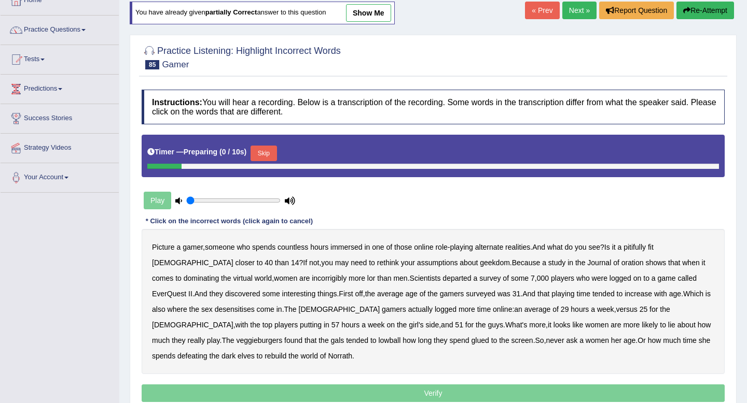
scroll to position [138, 0]
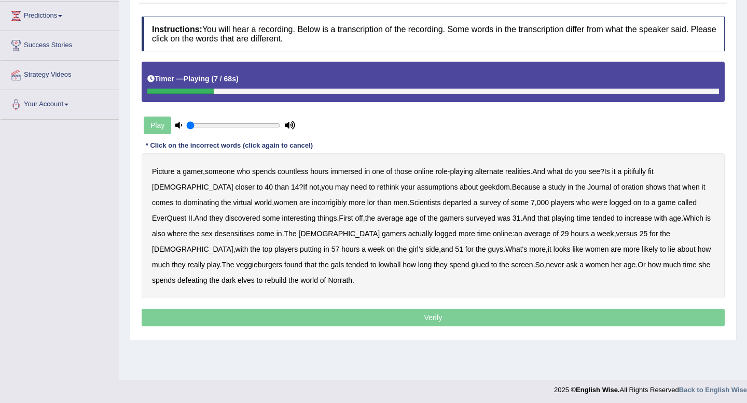
click at [646, 173] on b "pitifully" at bounding box center [634, 171] width 22 height 8
click at [621, 187] on b "oration" at bounding box center [632, 187] width 22 height 8
click at [312, 204] on b "incorrigibly" at bounding box center [329, 203] width 35 height 8
click at [367, 203] on b "lor" at bounding box center [371, 203] width 8 height 8
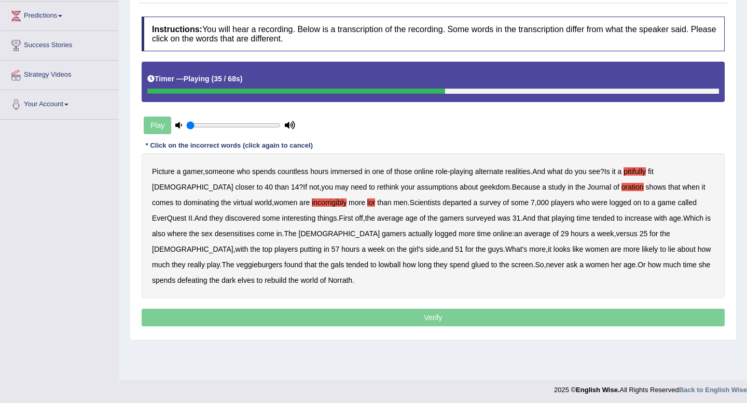
click at [215, 236] on b "desensitises" at bounding box center [235, 234] width 40 height 8
click at [282, 261] on b "veggieburgers" at bounding box center [259, 265] width 46 height 8
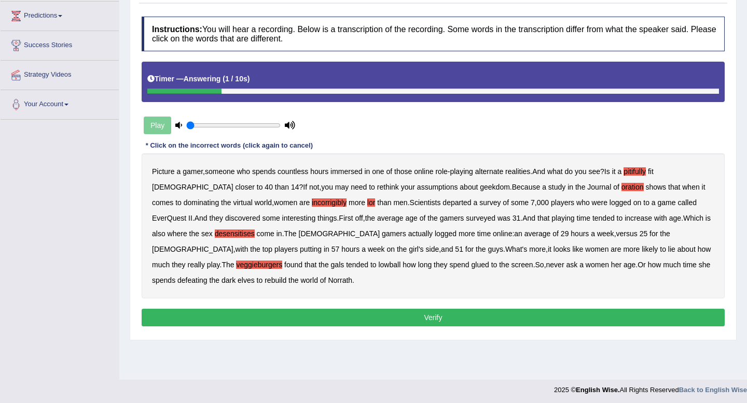
click at [269, 317] on button "Verify" at bounding box center [433, 318] width 583 height 18
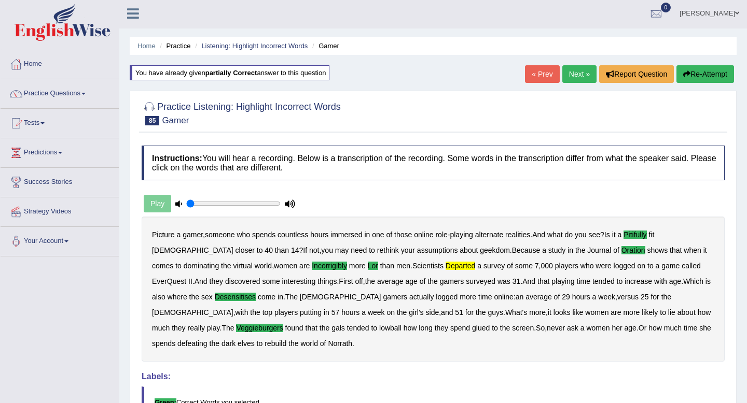
scroll to position [0, 0]
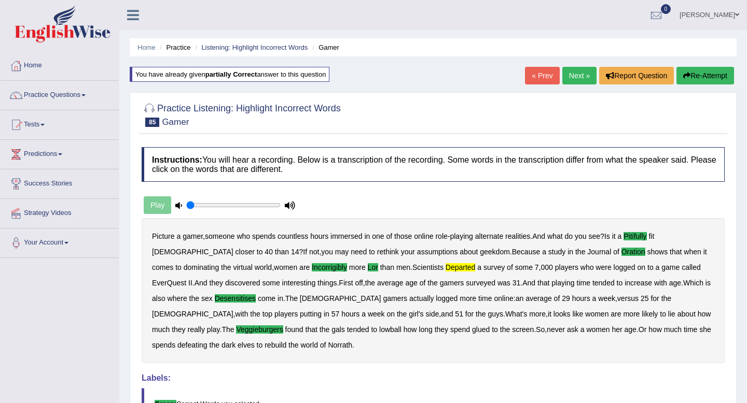
click at [580, 74] on link "Next »" at bounding box center [579, 76] width 34 height 18
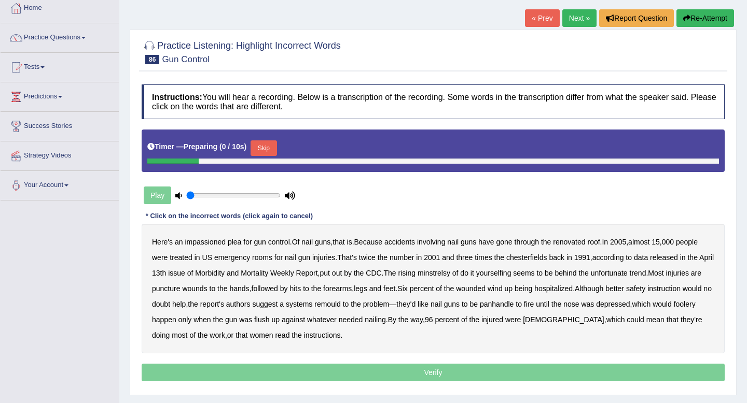
scroll to position [61, 0]
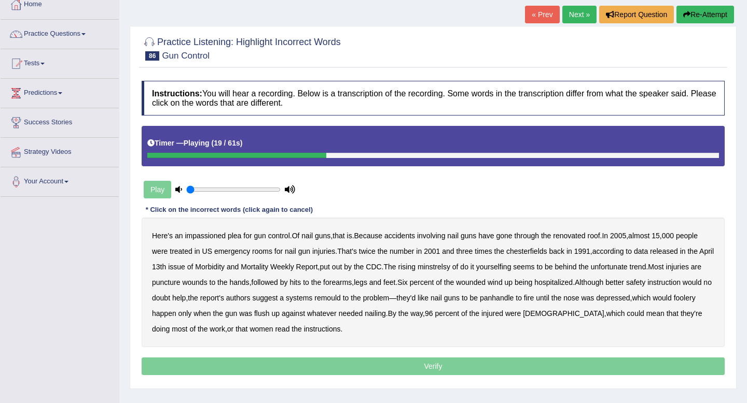
click at [536, 254] on b "chesterfields" at bounding box center [526, 251] width 41 height 8
click at [225, 269] on b "Morbidity" at bounding box center [210, 267] width 30 height 8
click at [450, 269] on b "minstrelsy" at bounding box center [433, 267] width 33 height 8
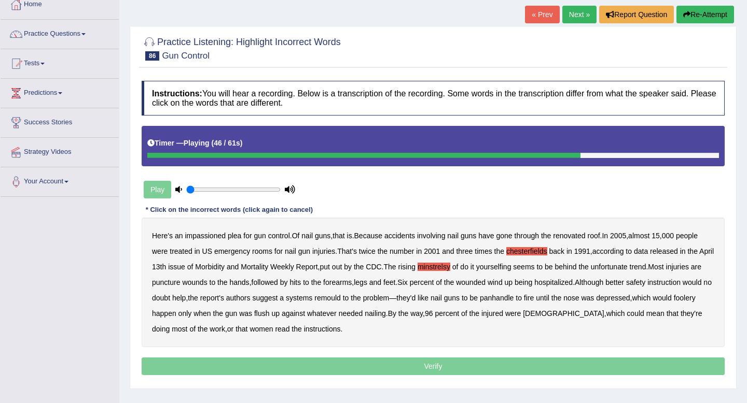
click at [341, 298] on b "remould" at bounding box center [327, 298] width 26 height 8
click at [513, 301] on b "panhandle" at bounding box center [497, 298] width 34 height 8
click at [674, 302] on b "foolery" at bounding box center [685, 298] width 22 height 8
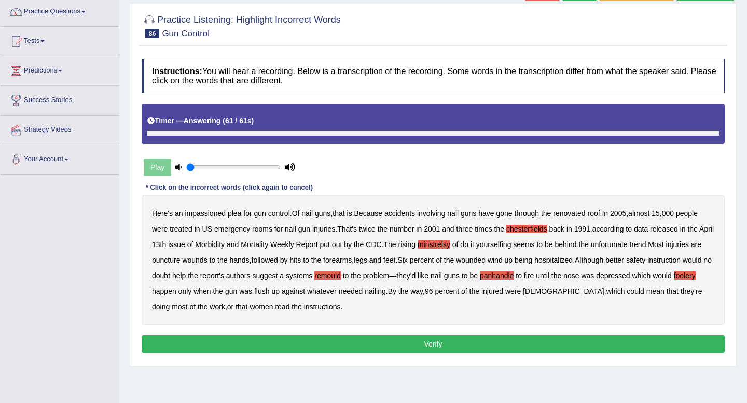
scroll to position [86, 0]
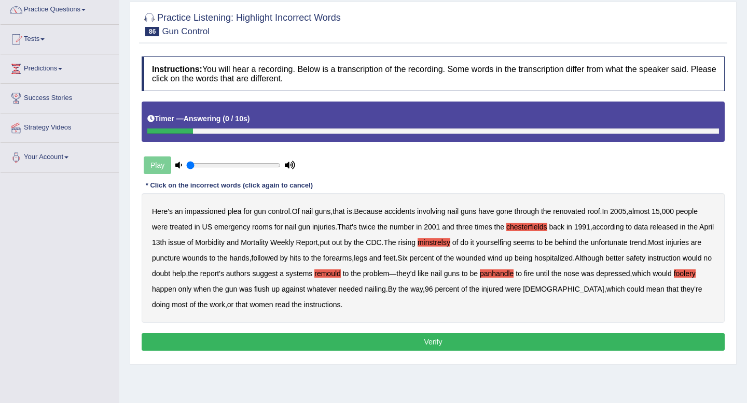
click at [354, 335] on button "Verify" at bounding box center [433, 342] width 583 height 18
